Goal: Find specific page/section: Find specific page/section

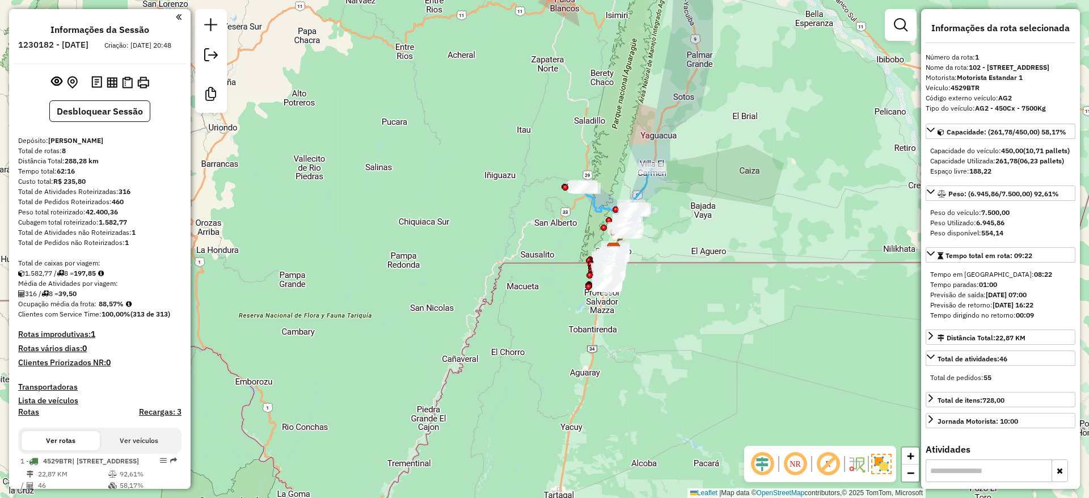
scroll to position [340, 0]
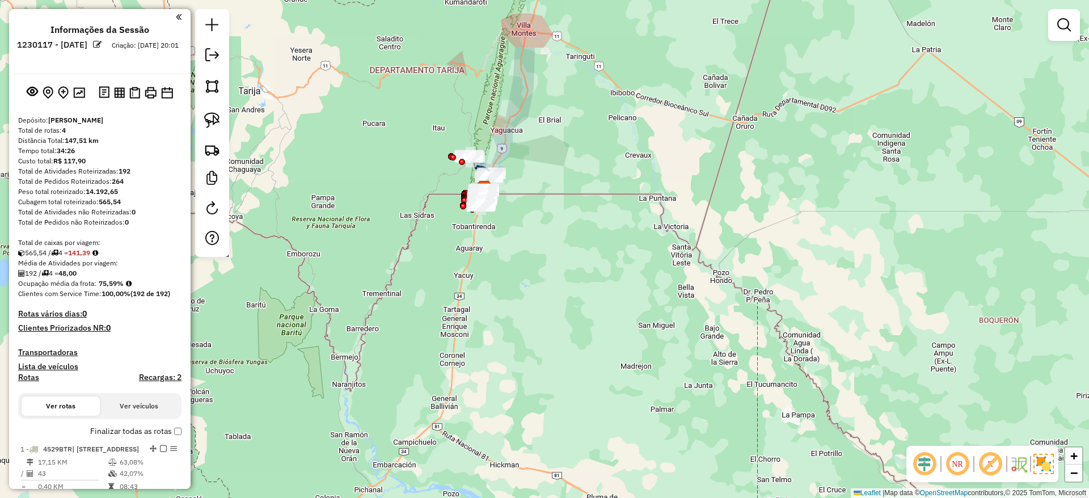
drag, startPoint x: 413, startPoint y: 59, endPoint x: 372, endPoint y: 4, distance: 68.5
click at [409, 62] on div "Janela de atendimento Grade de atendimento Capacidade Transportadoras Veículos …" at bounding box center [544, 249] width 1089 height 498
